Goal: Feedback & Contribution: Submit feedback/report problem

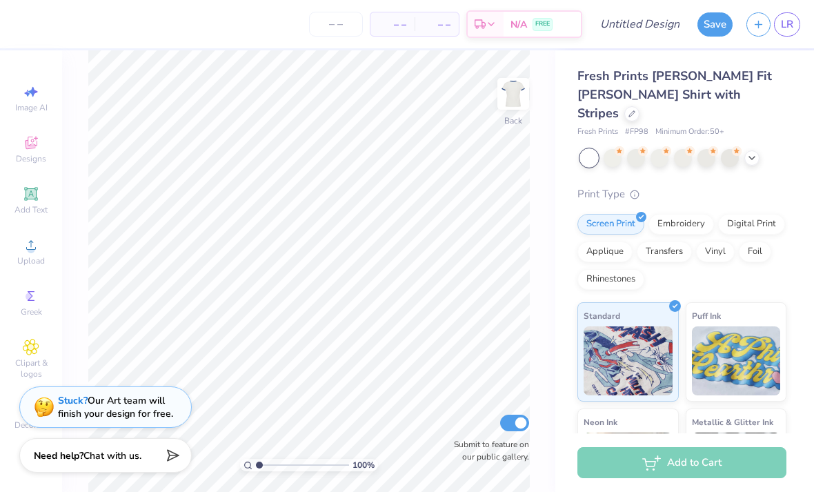
click at [139, 404] on div "Stuck? Our Art team will finish your design for free." at bounding box center [115, 407] width 115 height 26
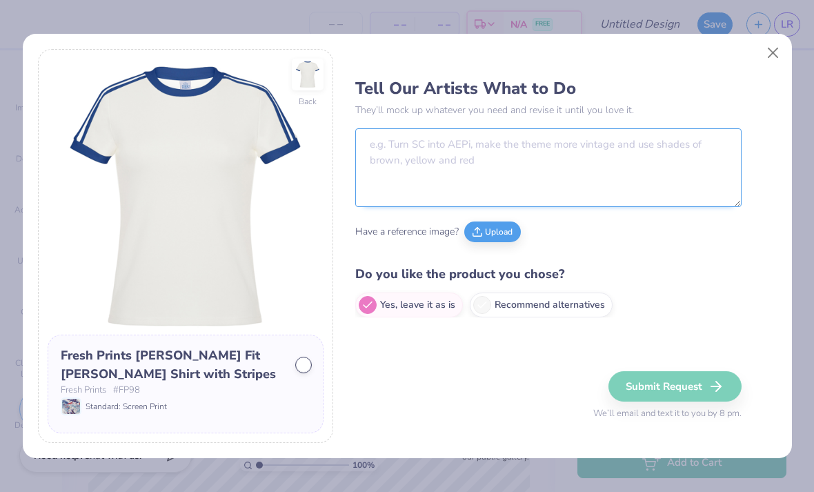
click at [510, 157] on textarea at bounding box center [548, 167] width 386 height 79
type textarea "I"
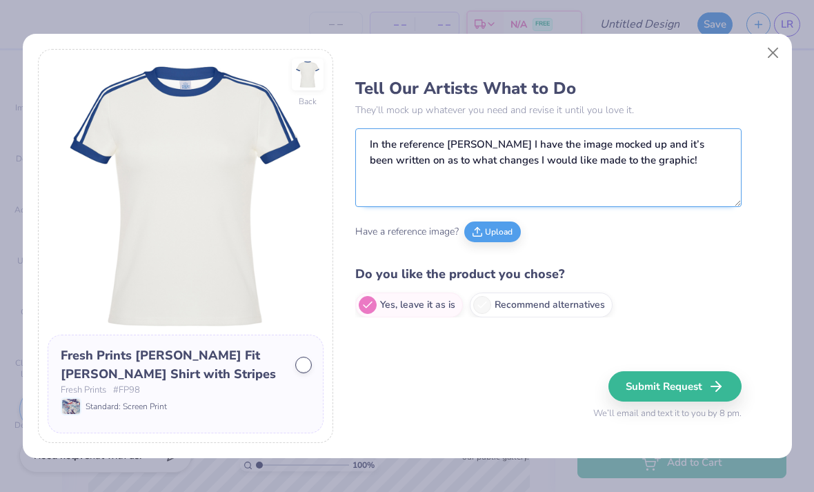
click at [479, 143] on textarea "In the reference [PERSON_NAME] I have the image mocked up and it’s been written…" at bounding box center [548, 167] width 386 height 79
click at [475, 137] on textarea "In the reference [PERSON_NAME] I have the image mocked up and it’s been written…" at bounding box center [548, 167] width 386 height 79
click at [469, 141] on textarea "In the reference [PERSON_NAME] I have the image mocked up and it’s been written…" at bounding box center [548, 167] width 386 height 79
click at [678, 163] on textarea "In the reference photo - I have the image mocked up and it’s been written on as…" at bounding box center [548, 167] width 386 height 79
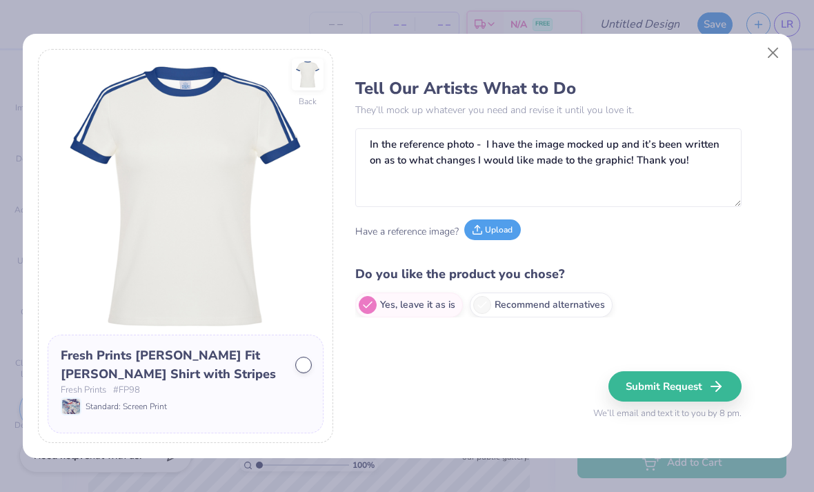
click at [508, 232] on button "Upload" at bounding box center [492, 229] width 57 height 21
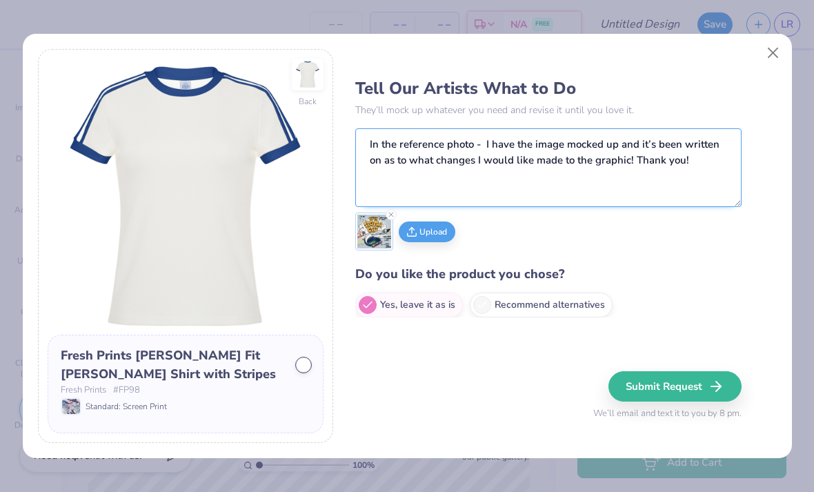
click at [704, 169] on textarea "In the reference photo - I have the image mocked up and it’s been written on as…" at bounding box center [548, 167] width 386 height 79
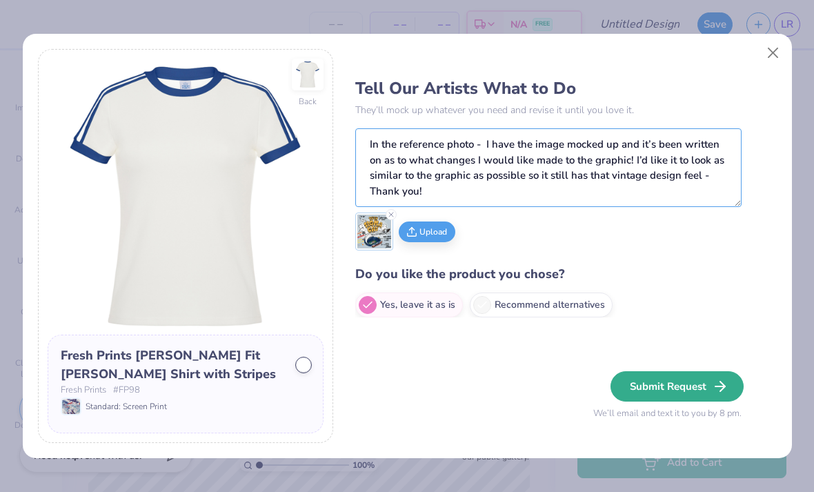
type textarea "In the reference photo - I have the image mocked up and it’s been written on as…"
click at [693, 387] on button "Submit Request" at bounding box center [676, 386] width 133 height 30
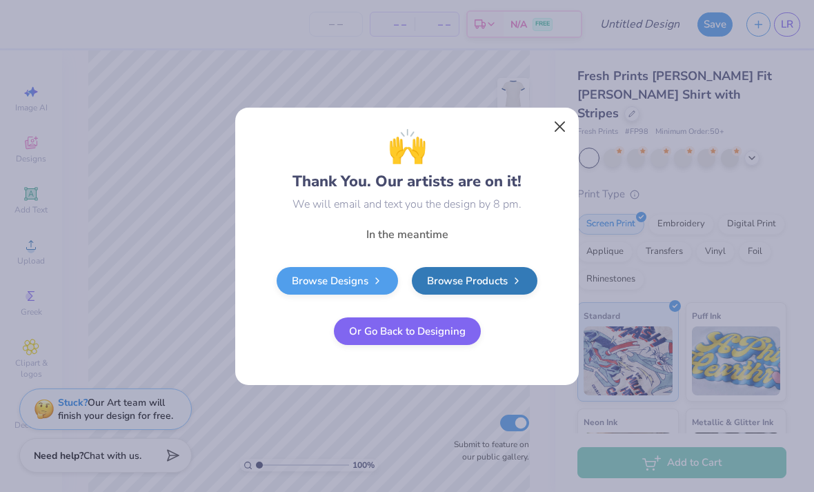
click at [558, 127] on button "Close" at bounding box center [560, 126] width 26 height 26
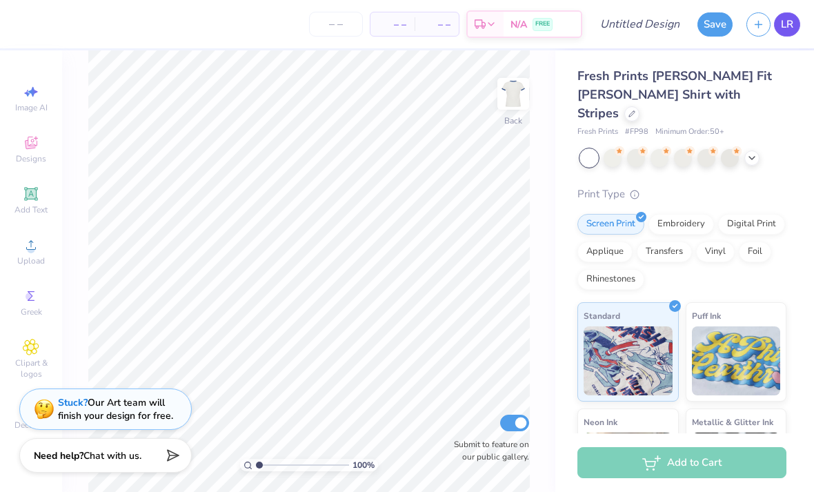
click at [797, 17] on link "LR" at bounding box center [787, 24] width 26 height 24
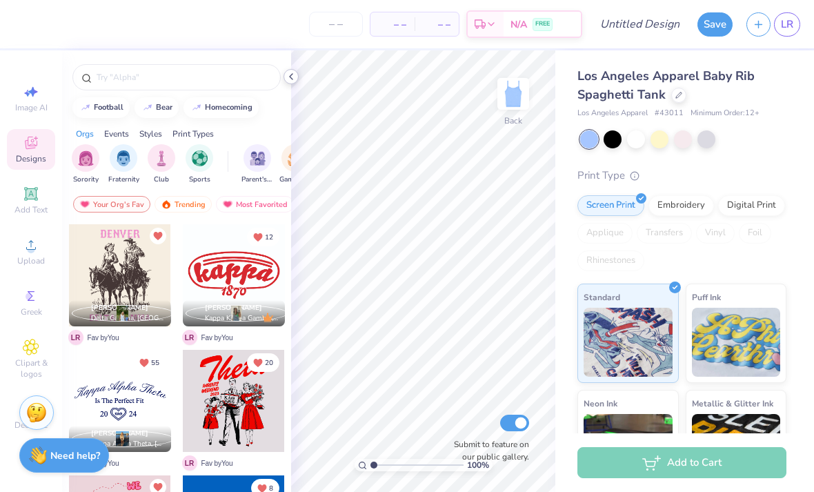
click at [292, 75] on icon at bounding box center [291, 76] width 11 height 11
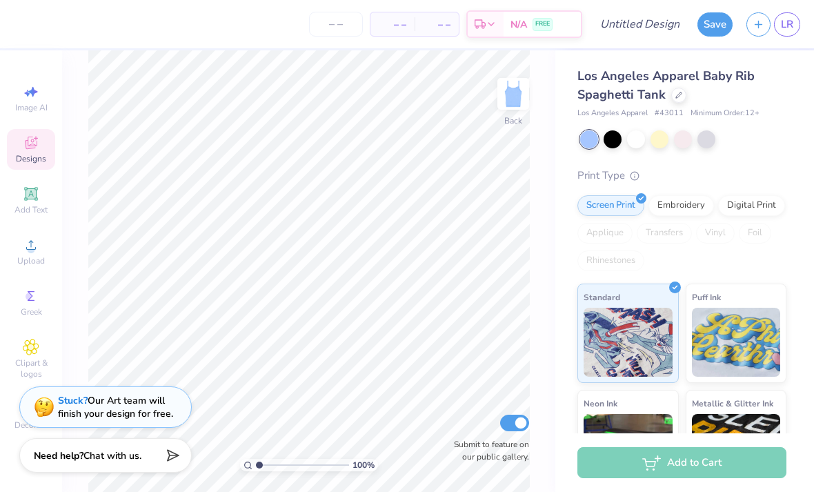
click at [152, 408] on div "Stuck? Our Art team will finish your design for free." at bounding box center [115, 407] width 115 height 26
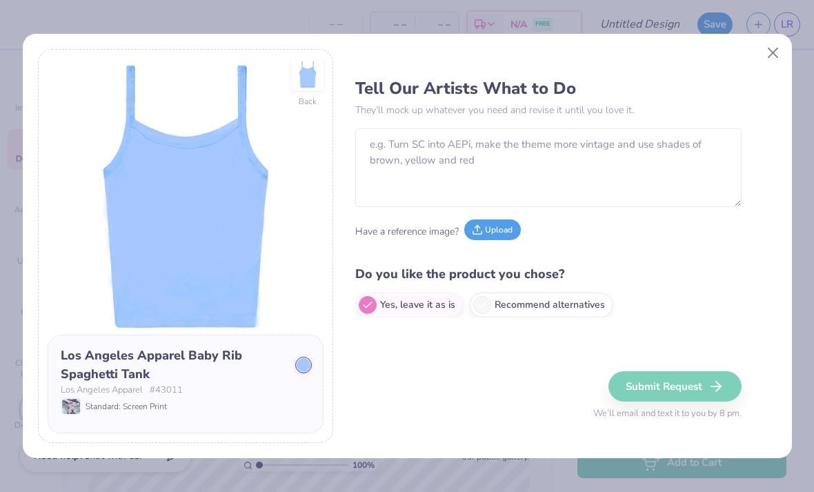
click at [510, 231] on button "Upload" at bounding box center [492, 229] width 57 height 21
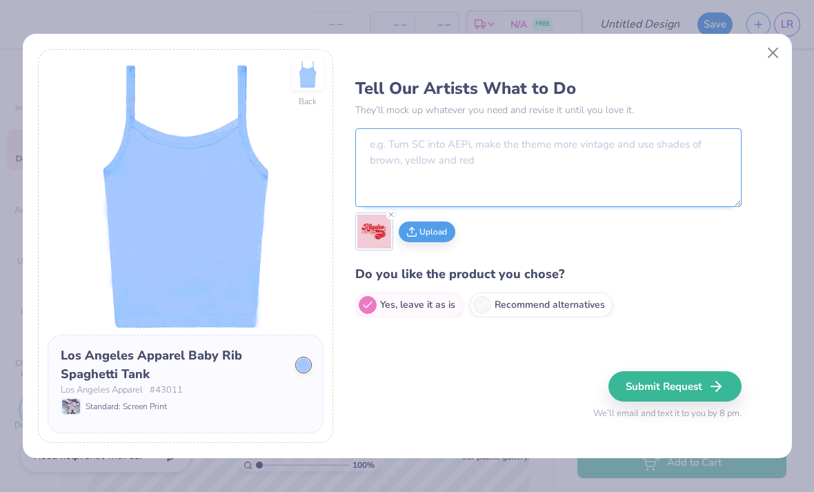
click at [552, 157] on textarea at bounding box center [548, 167] width 386 height 79
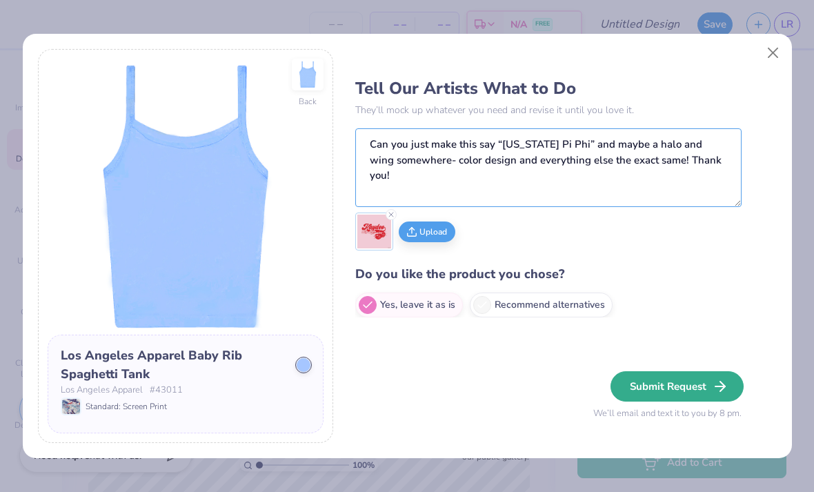
type textarea "Can you just make this say “Texas Pi Phi” and maybe a halo and wing somewhere- …"
click at [706, 386] on button "Submit Request" at bounding box center [676, 386] width 133 height 30
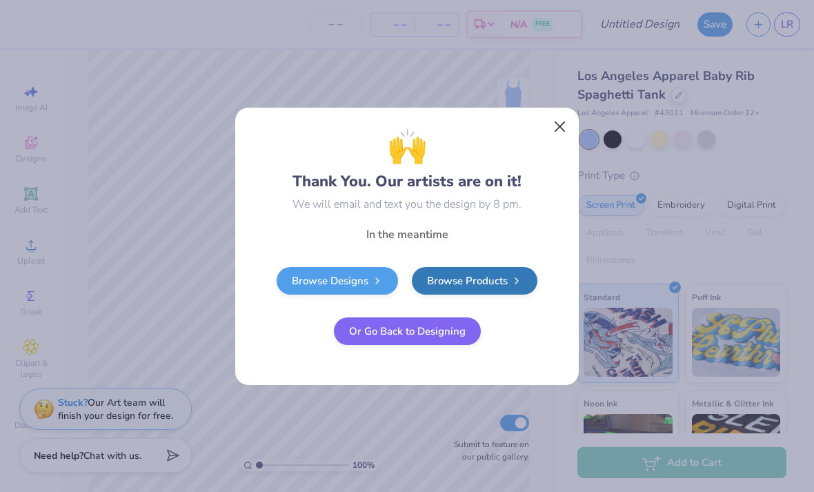
click at [565, 122] on button "Close" at bounding box center [560, 126] width 26 height 26
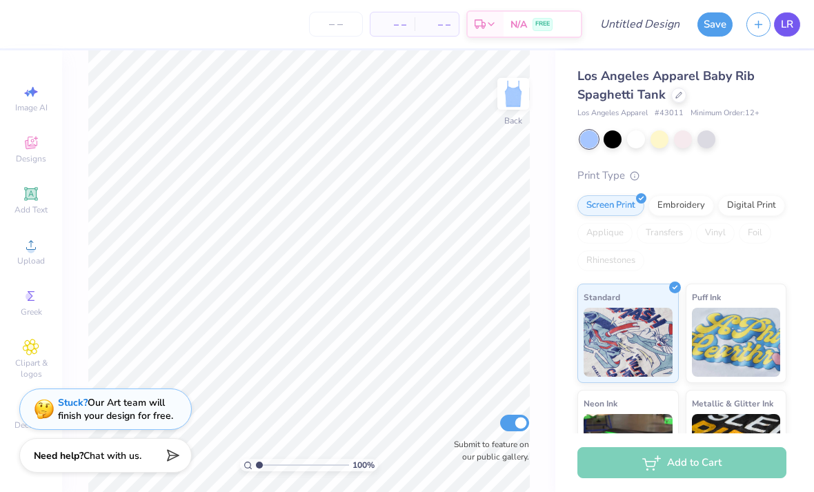
click at [797, 24] on link "LR" at bounding box center [787, 24] width 26 height 24
